Goal: Task Accomplishment & Management: Manage account settings

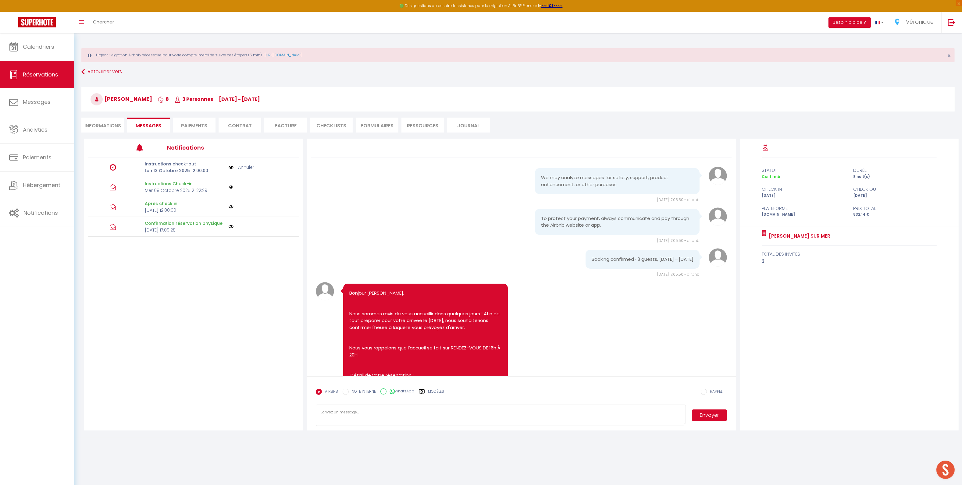
scroll to position [1804, 0]
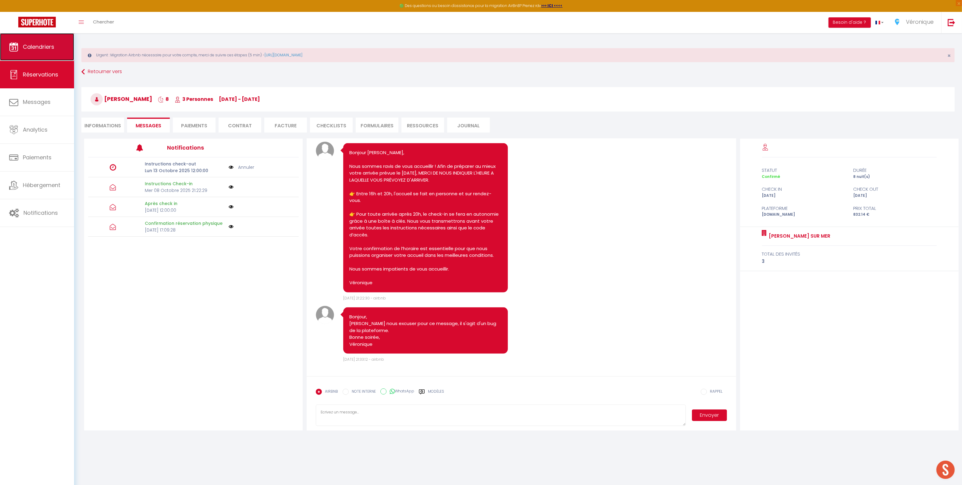
click at [42, 42] on link "Calendriers" at bounding box center [37, 46] width 74 height 27
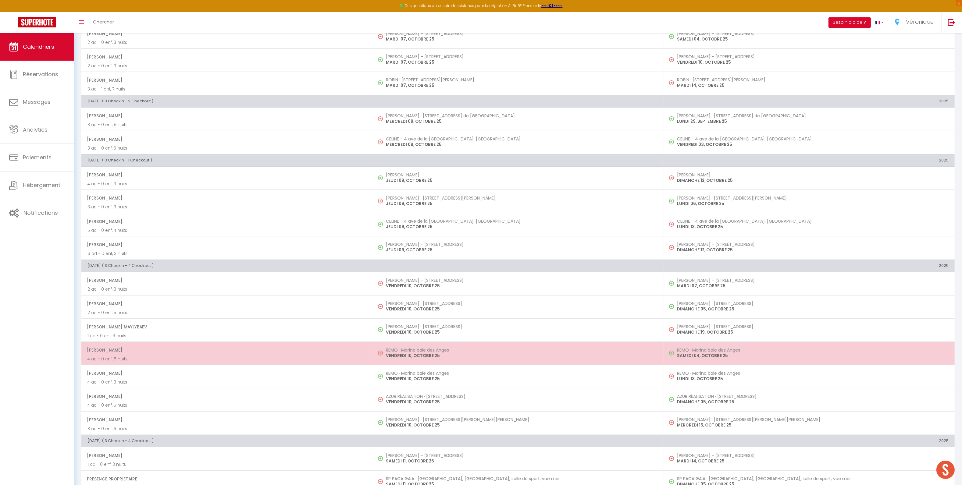
scroll to position [322, 0]
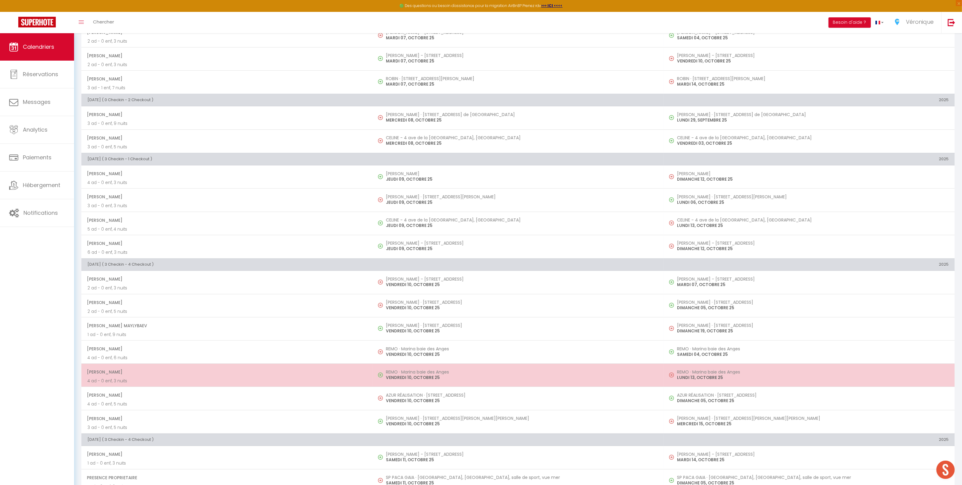
click at [441, 373] on h5 "REMO · Marina baie des Anges" at bounding box center [522, 372] width 272 height 5
select select "OK"
select select "0"
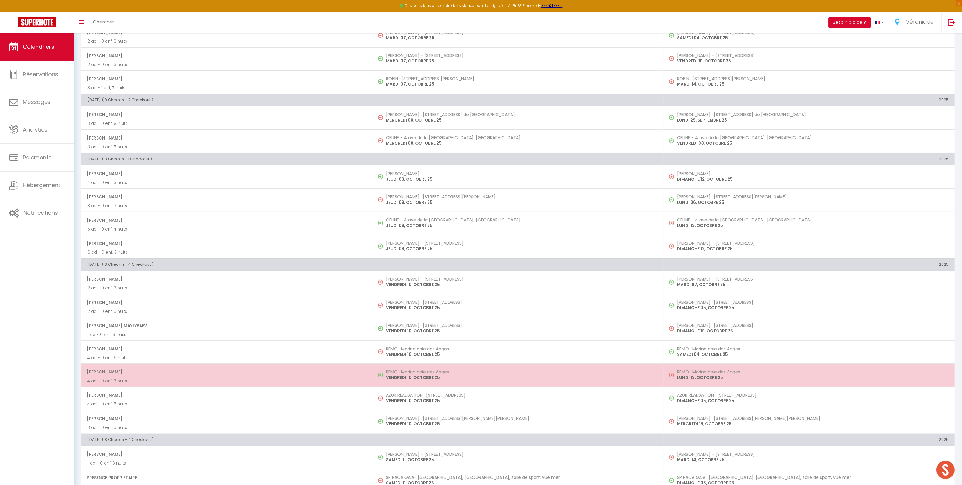
select select "1"
select select
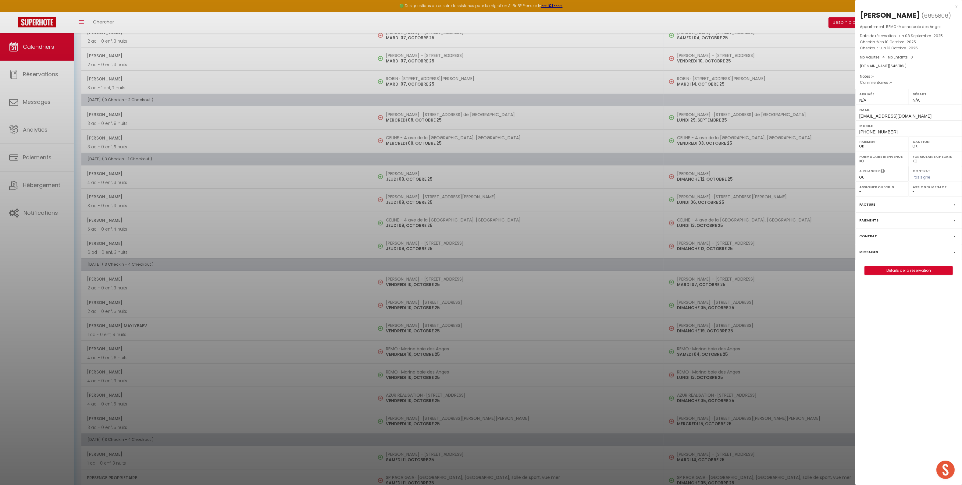
click at [865, 255] on label "Messages" at bounding box center [868, 252] width 19 height 6
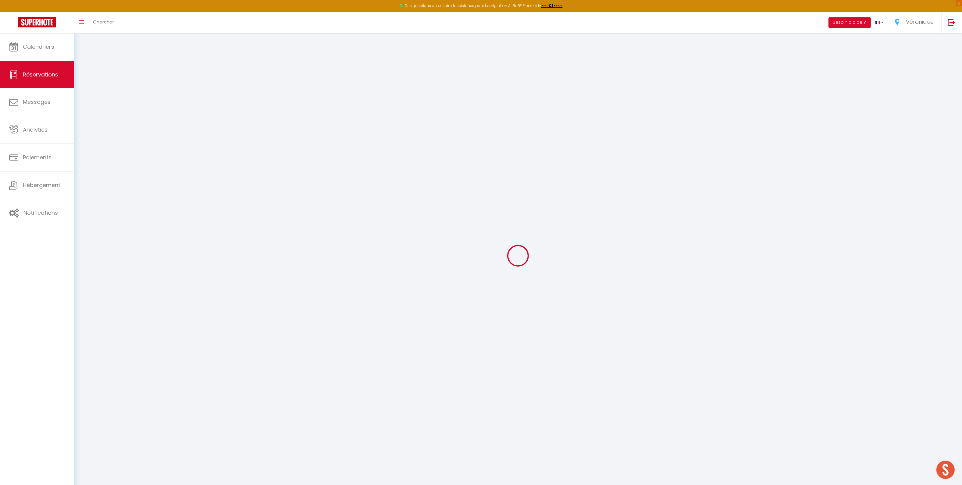
select select
checkbox input "false"
select select
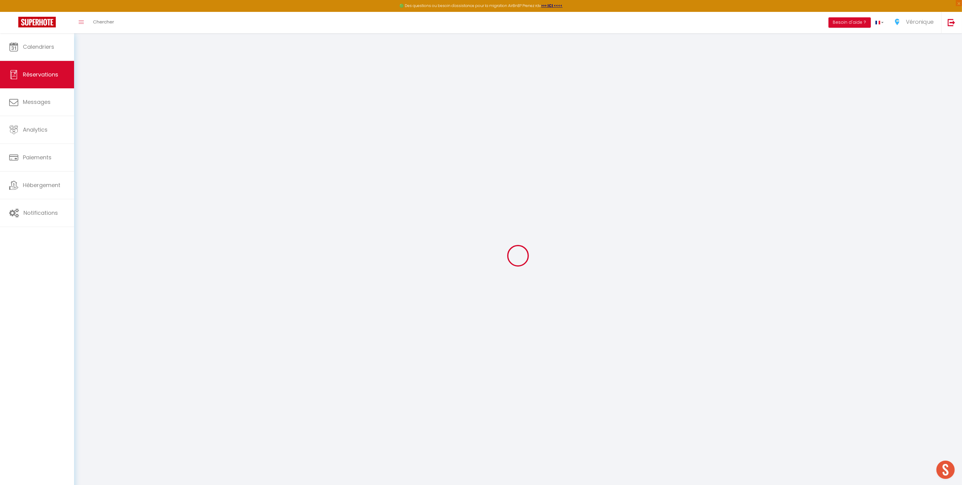
select select
checkbox input "false"
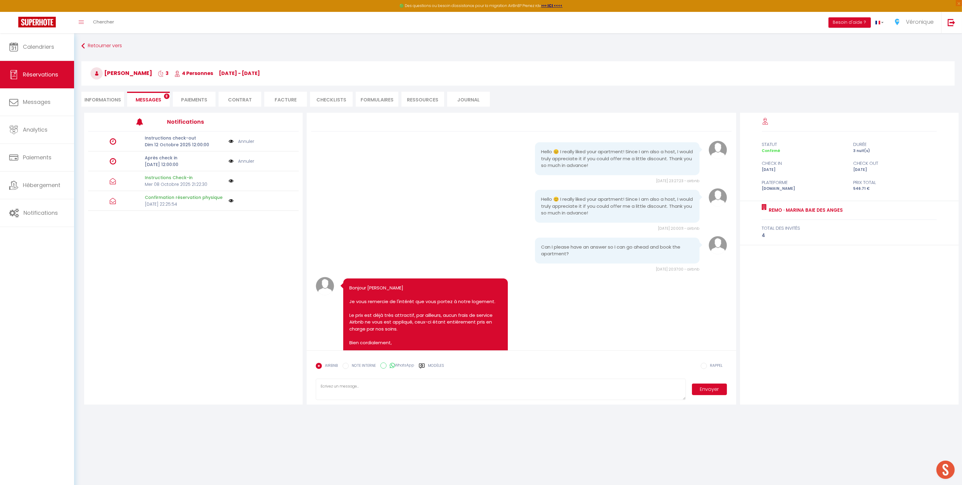
scroll to position [674, 0]
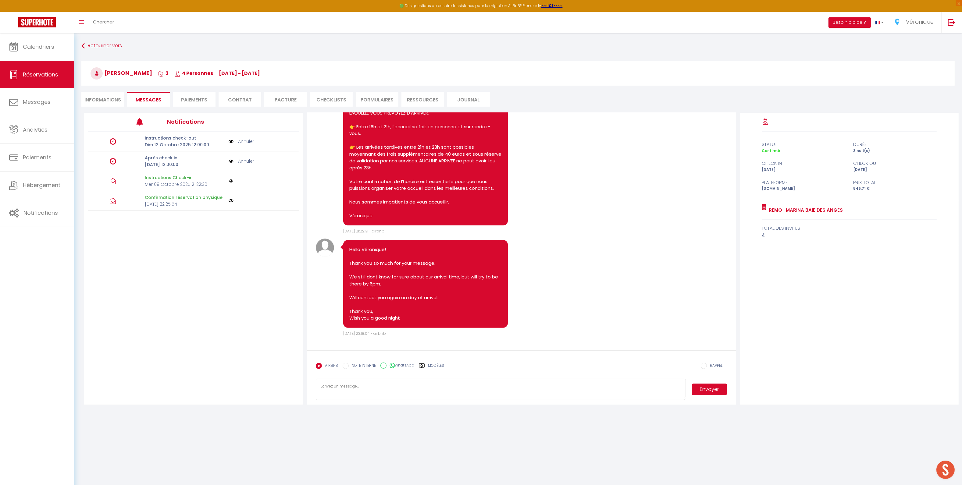
click at [431, 368] on label "Modèles" at bounding box center [436, 368] width 16 height 11
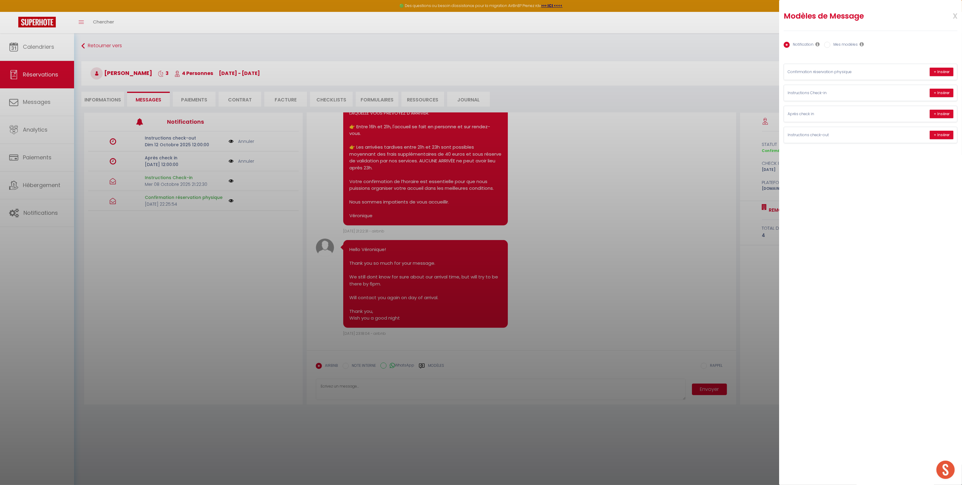
click at [850, 47] on label "Mes modèles" at bounding box center [843, 45] width 27 height 7
click at [830, 47] on input "Mes modèles" at bounding box center [827, 45] width 6 height 6
radio input "true"
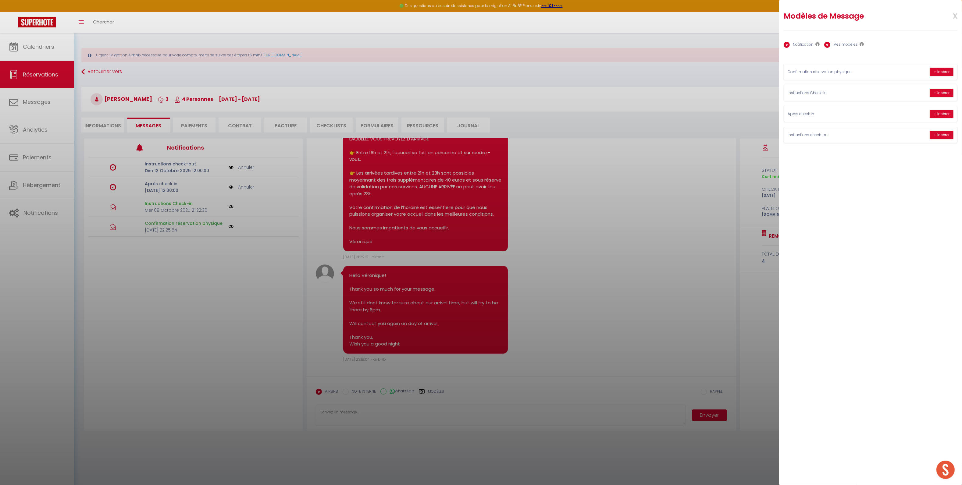
radio input "false"
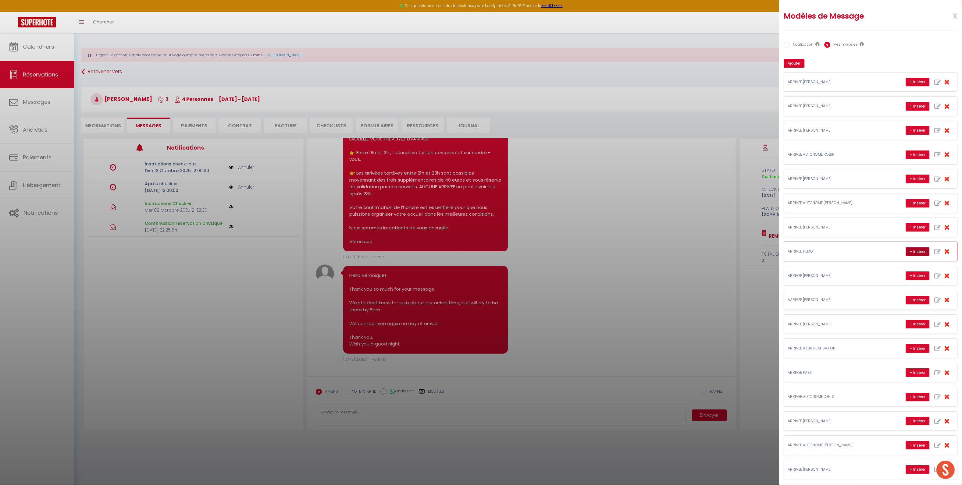
click at [912, 254] on button "+ Insérer" at bounding box center [918, 252] width 24 height 9
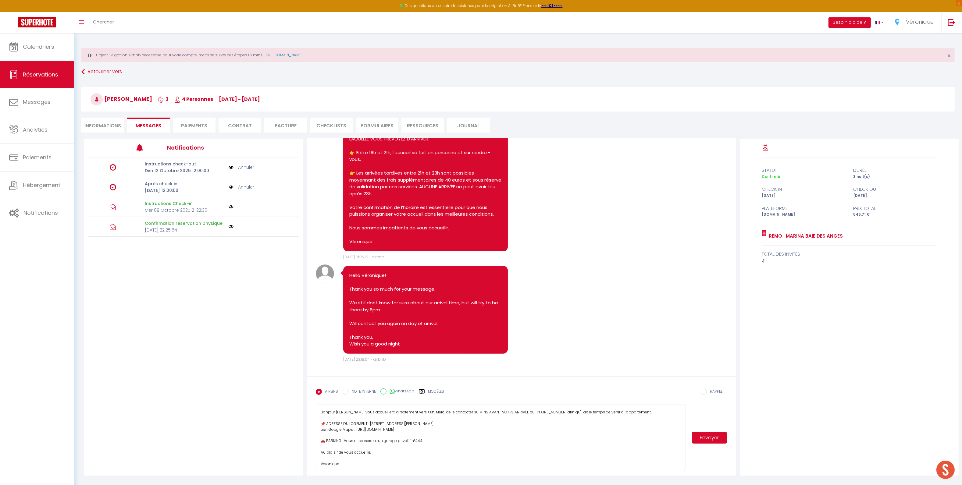
drag, startPoint x: 685, startPoint y: 424, endPoint x: 690, endPoint y: 471, distance: 47.2
click at [690, 471] on div "Bonjour [PERSON_NAME] vous accueillera directement vers XXh. Merci de le contac…" at bounding box center [521, 438] width 411 height 66
click at [398, 424] on textarea "Bonjour [PERSON_NAME] vous accueillera directement vers XXh. Merci de le contac…" at bounding box center [501, 439] width 370 height 69
type textarea "Bonjour [PERSON_NAME] vous accueillera directement vers 18h. Merci de le contac…"
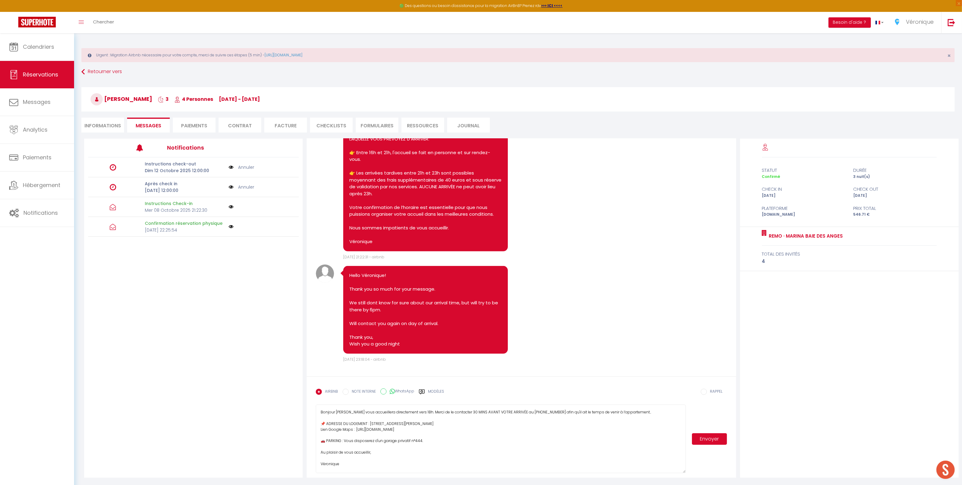
click at [710, 444] on button "Envoyer" at bounding box center [709, 440] width 35 height 12
select select
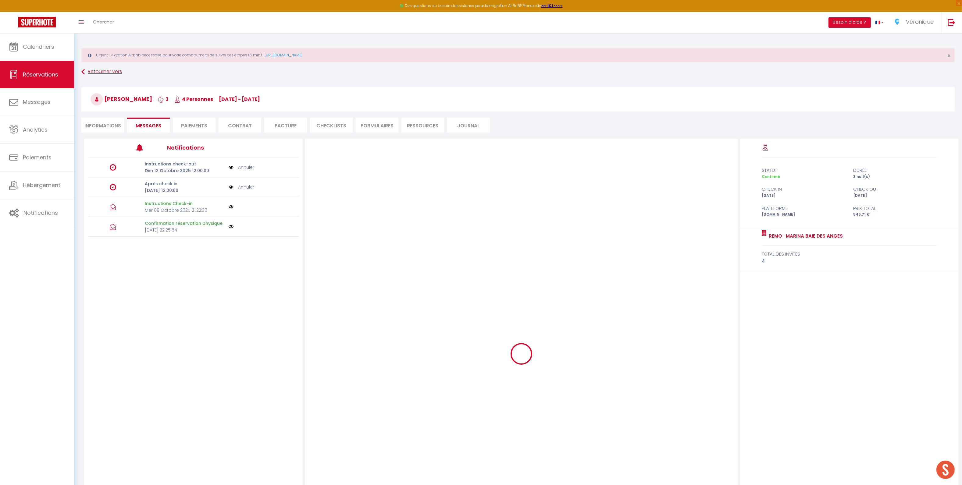
select select
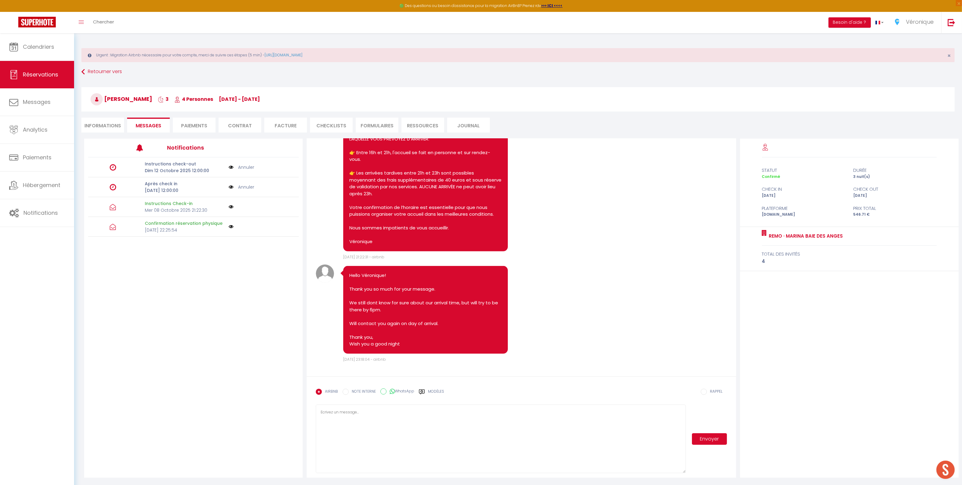
select select
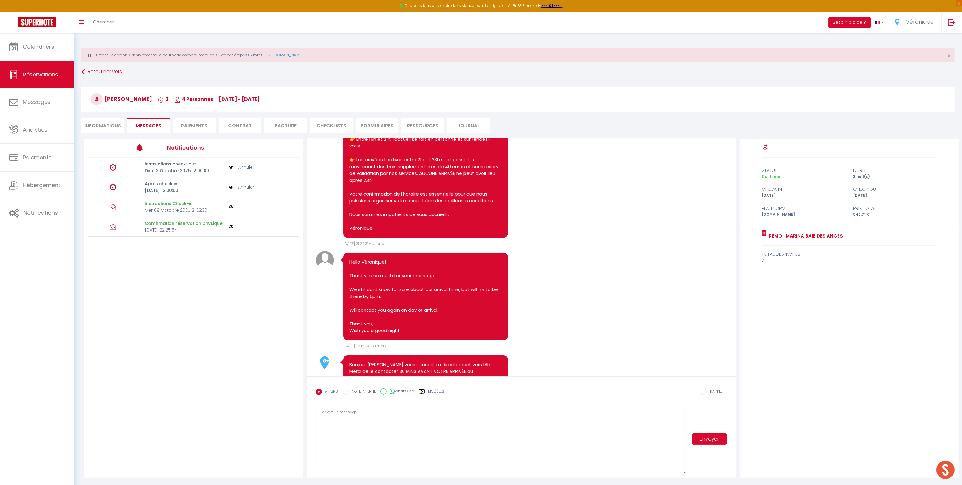
click at [99, 129] on li "Informations" at bounding box center [102, 125] width 43 height 15
select select
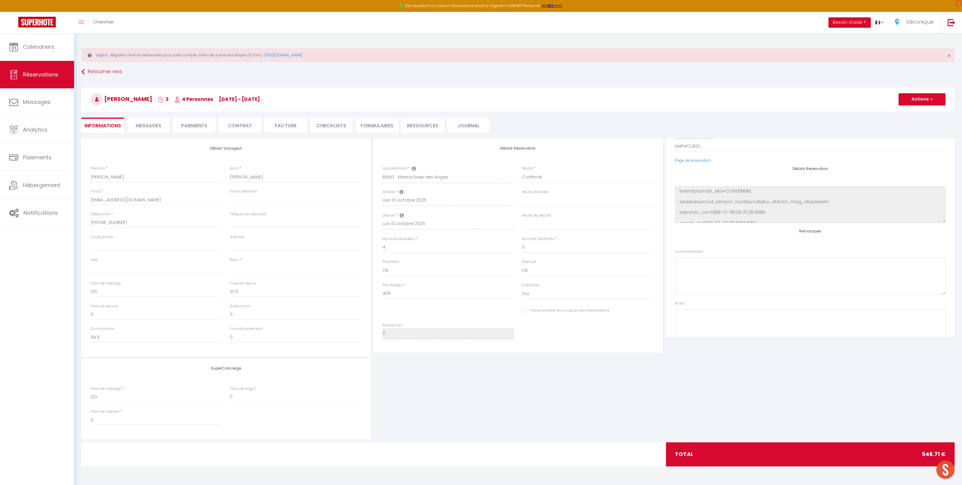
scroll to position [78, 0]
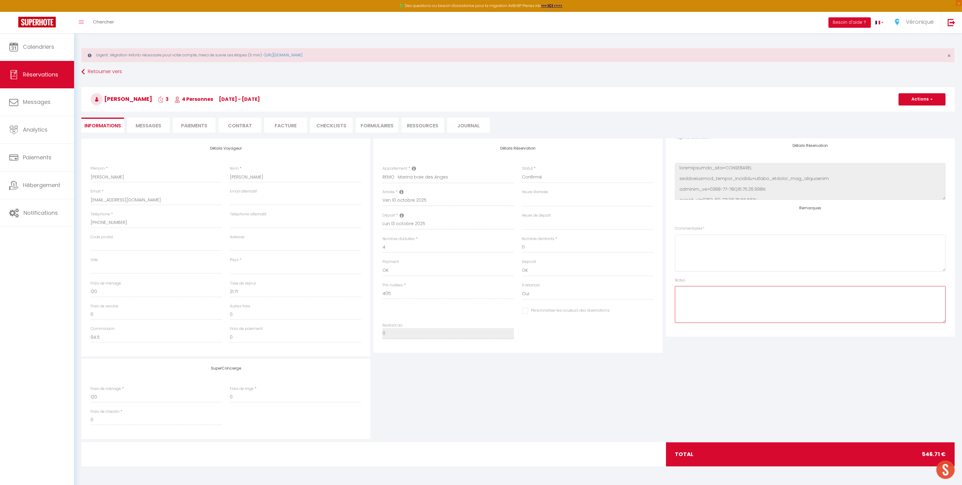
click at [694, 298] on textarea at bounding box center [810, 304] width 271 height 37
type textarea "Cjeck in 18"
select select
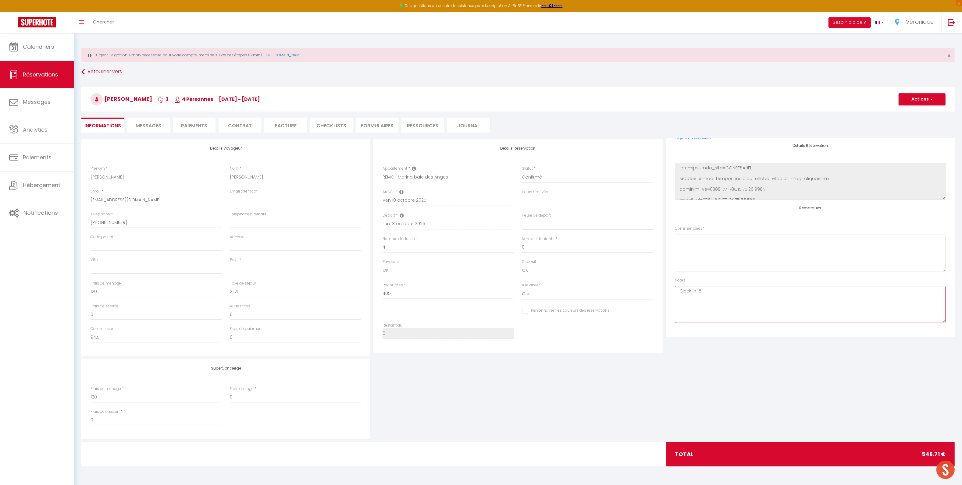
checkbox input "false"
click at [685, 293] on textarea "Cjeck in 18h" at bounding box center [810, 304] width 271 height 37
type textarea "Check in 18h"
click at [927, 102] on button "Actions" at bounding box center [922, 99] width 47 height 12
click at [916, 115] on link "Enregistrer" at bounding box center [916, 113] width 48 height 8
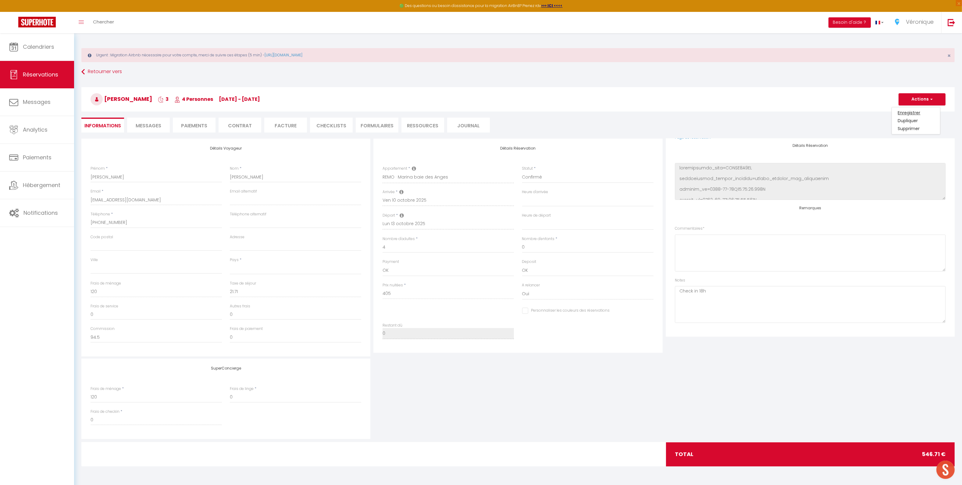
select select "not_cancelled"
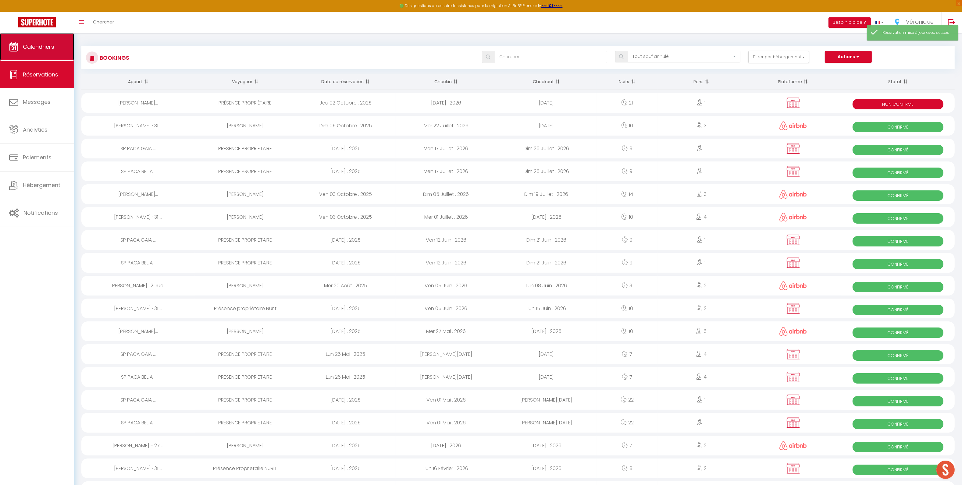
click at [41, 49] on span "Calendriers" at bounding box center [38, 47] width 31 height 8
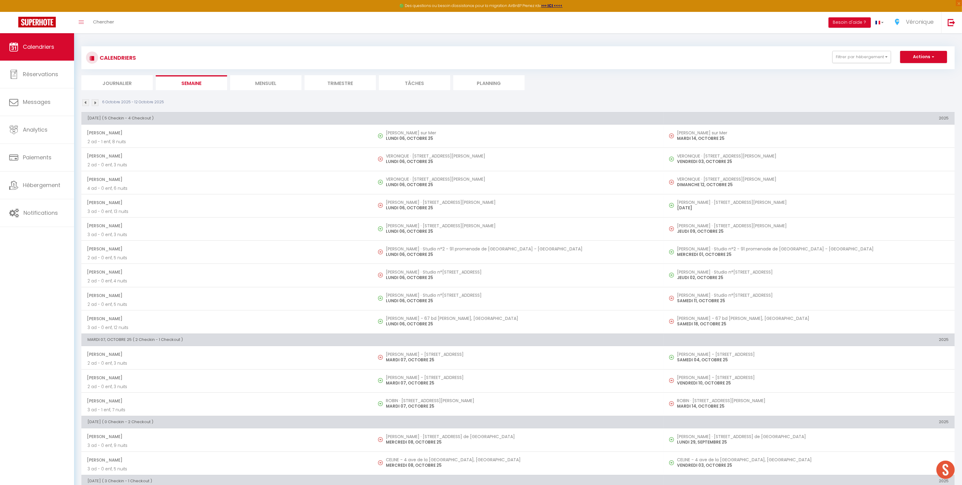
click at [266, 84] on li "Mensuel" at bounding box center [265, 82] width 71 height 15
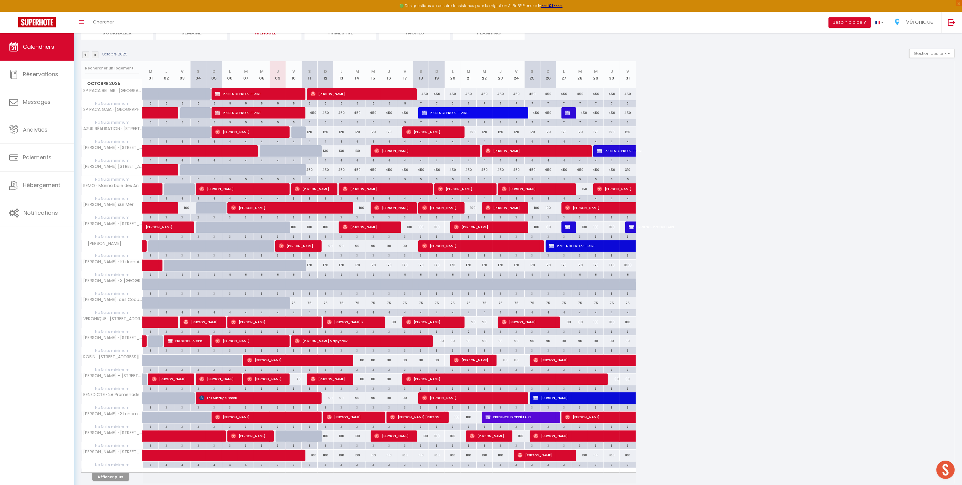
scroll to position [77, 0]
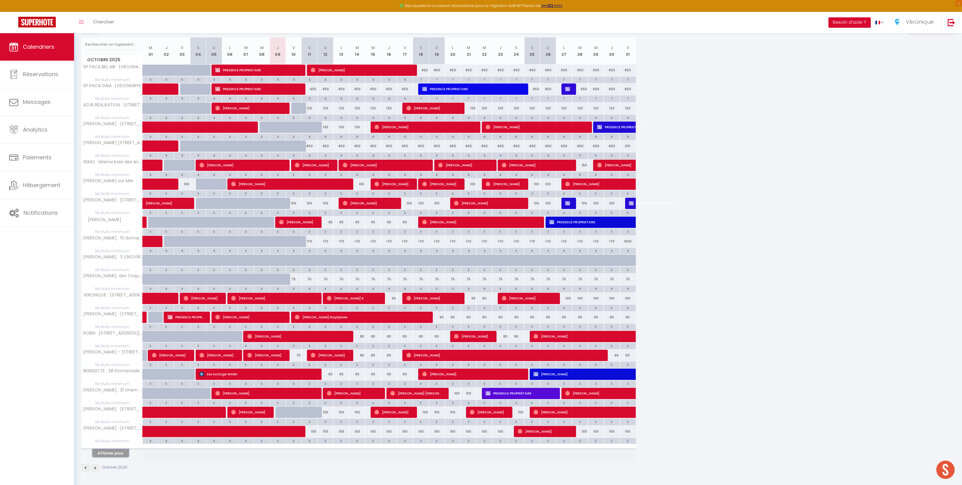
click at [118, 455] on button "Afficher plus" at bounding box center [110, 453] width 37 height 8
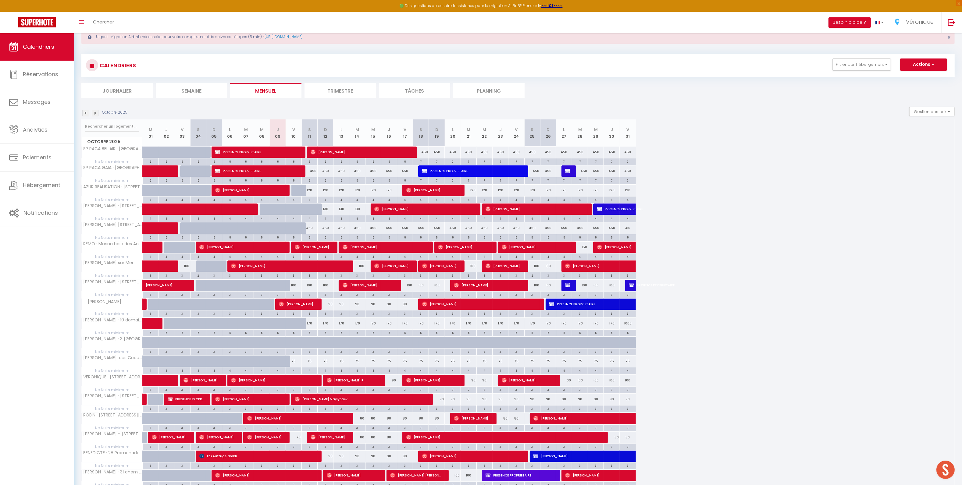
scroll to position [18, 0]
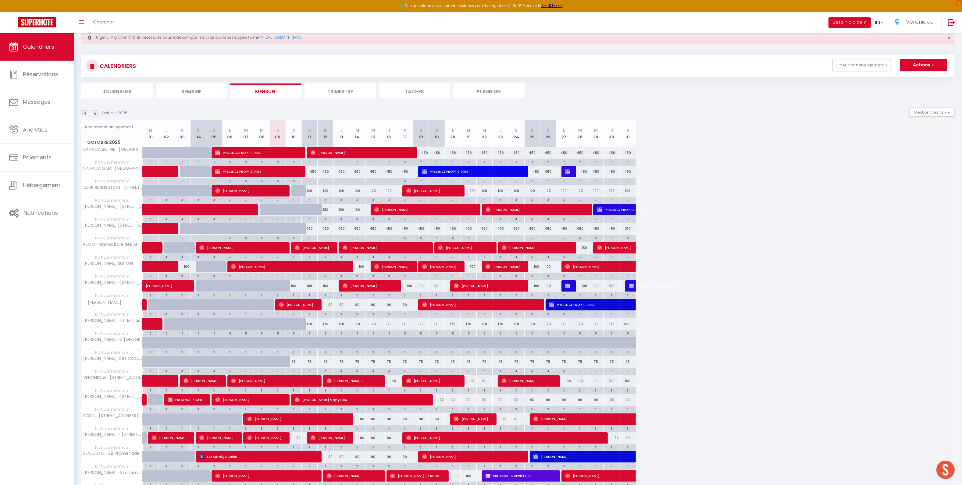
click at [262, 288] on div at bounding box center [268, 290] width 16 height 12
type input "100"
select select "1"
type input "Mer 08 Octobre 2025"
type input "Jeu 09 Octobre 2025"
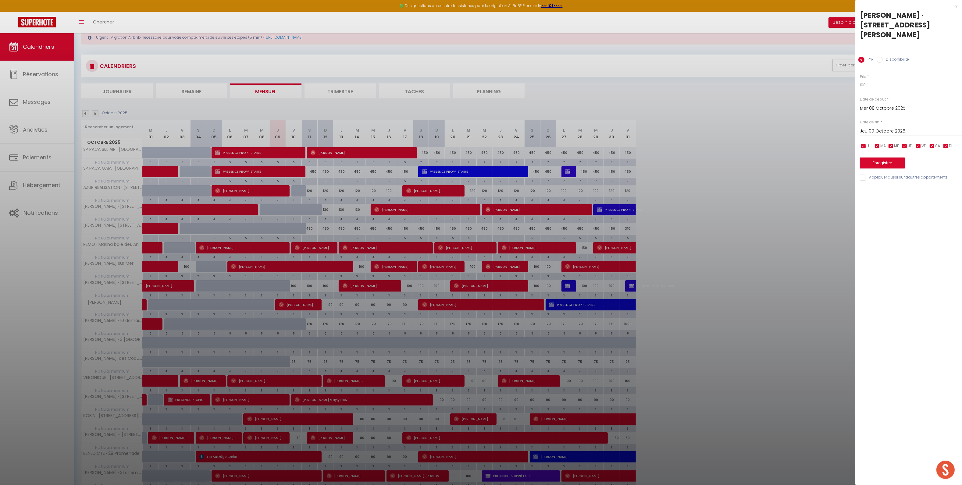
click at [888, 57] on label "Disponibilité" at bounding box center [896, 60] width 26 height 7
click at [883, 57] on input "Disponibilité" at bounding box center [880, 60] width 6 height 6
radio input "true"
radio input "false"
click at [888, 105] on input "Mer 08 Octobre 2025" at bounding box center [911, 109] width 102 height 8
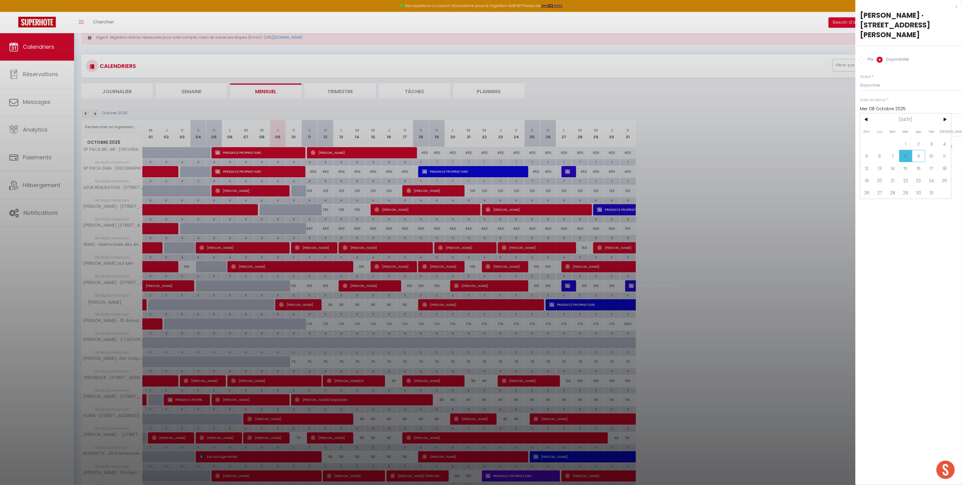
click at [914, 150] on span "9" at bounding box center [918, 156] width 13 height 12
type input "Jeu 09 Octobre 2025"
click at [885, 128] on input "Jeu 09 Octobre 2025" at bounding box center [911, 132] width 102 height 8
click at [939, 173] on span "11" at bounding box center [944, 179] width 13 height 12
type input "[DATE]"
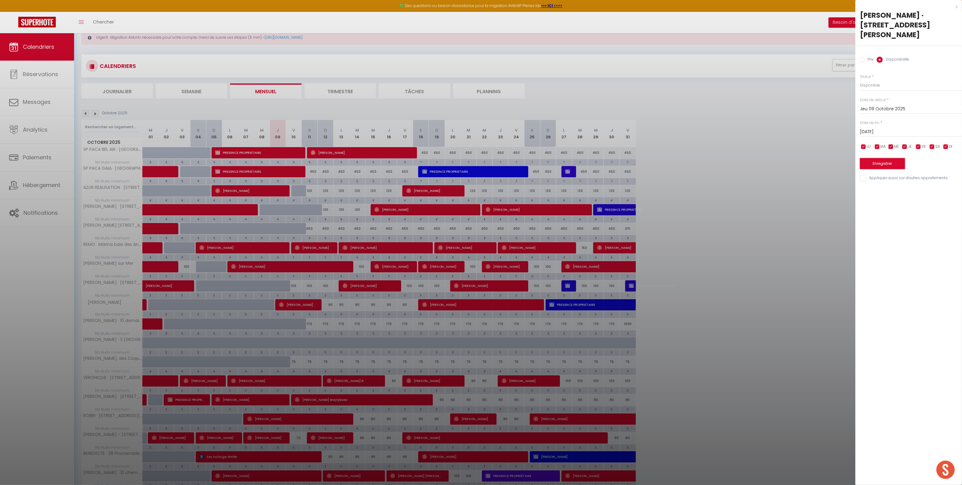
click at [895, 158] on button "Enregistrer" at bounding box center [882, 163] width 45 height 11
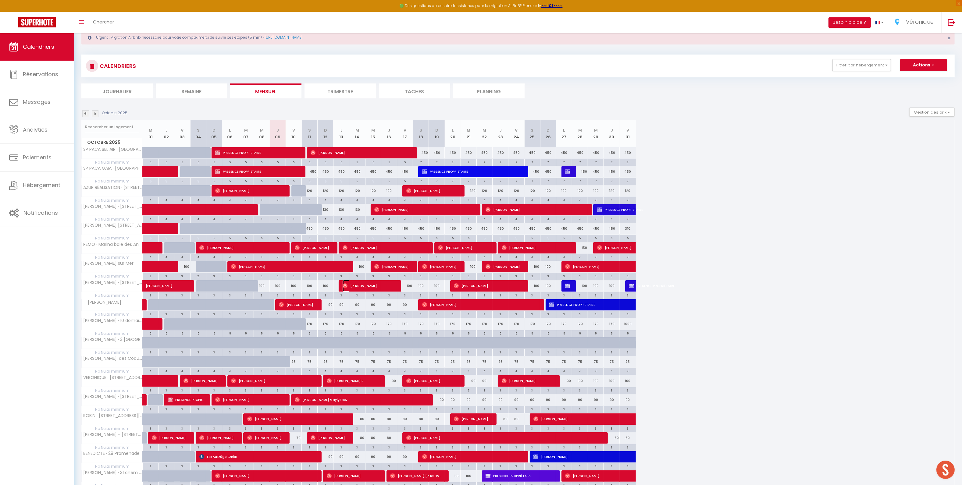
click at [344, 286] on img at bounding box center [345, 286] width 5 height 5
select select "OK"
select select "0"
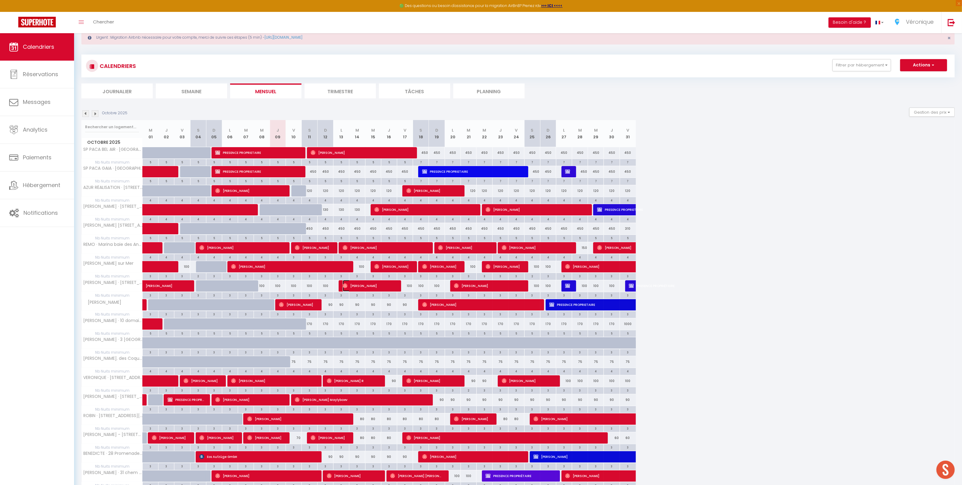
select select "1"
select select
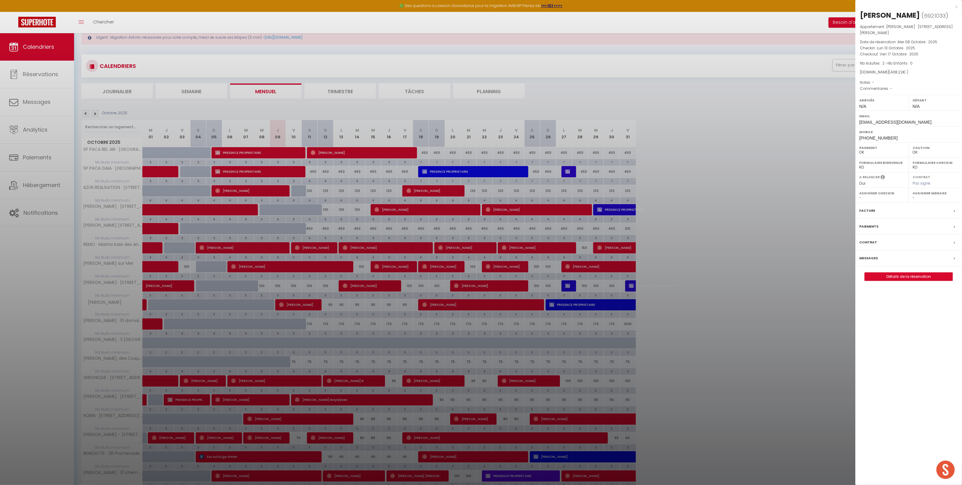
click at [278, 226] on div at bounding box center [481, 242] width 962 height 485
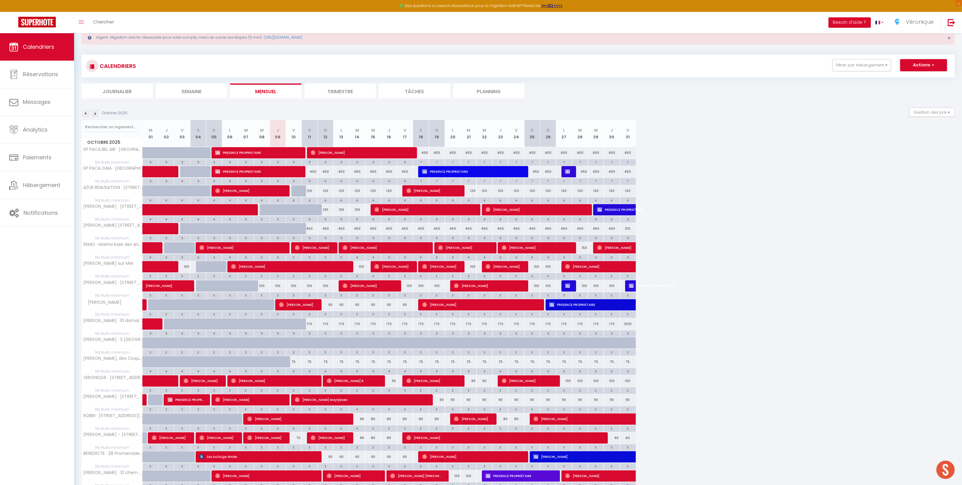
click at [278, 229] on div at bounding box center [284, 233] width 16 height 12
select select "1"
type input "Jeu 09 Octobre 2025"
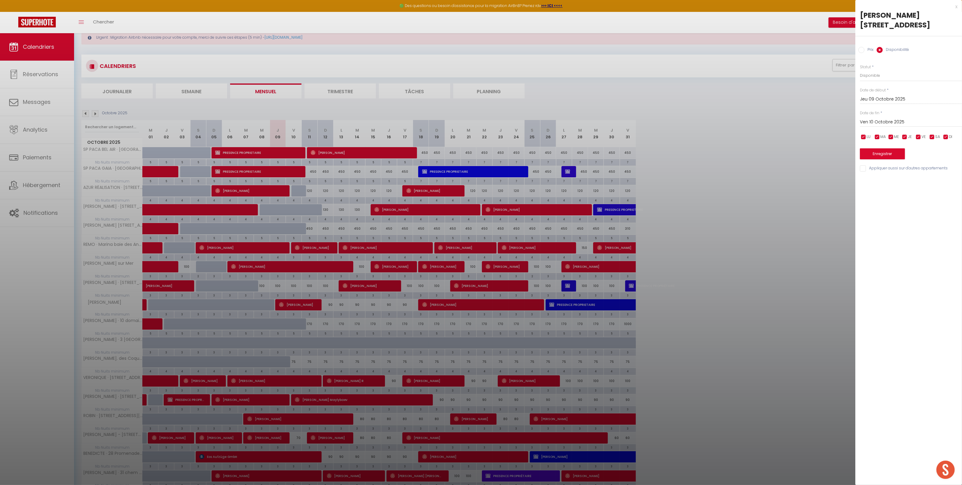
click at [894, 123] on input "Ven 10 Octobre 2025" at bounding box center [911, 122] width 102 height 8
click at [877, 180] on span "13" at bounding box center [879, 181] width 13 height 12
type input "Lun 13 Octobre 2025"
click at [881, 159] on button "Enregistrer" at bounding box center [882, 153] width 45 height 11
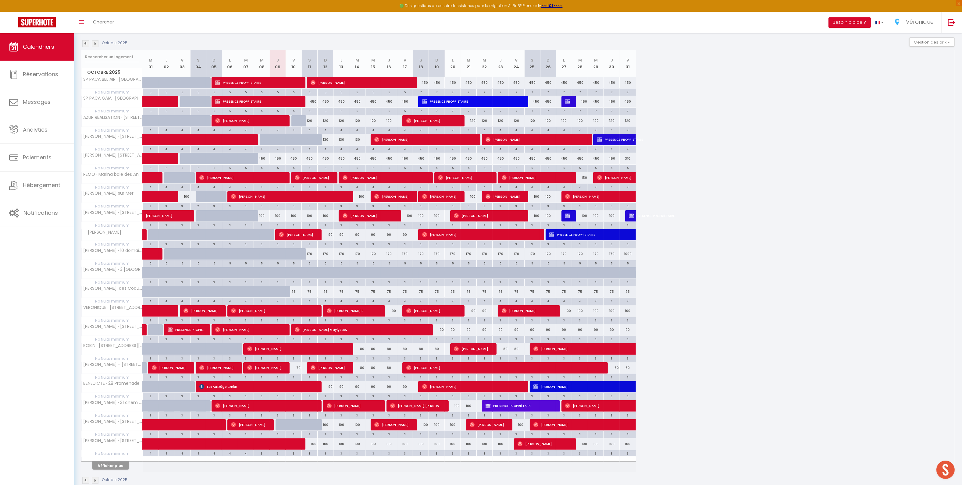
scroll to position [92, 0]
